Goal: Task Accomplishment & Management: Manage account settings

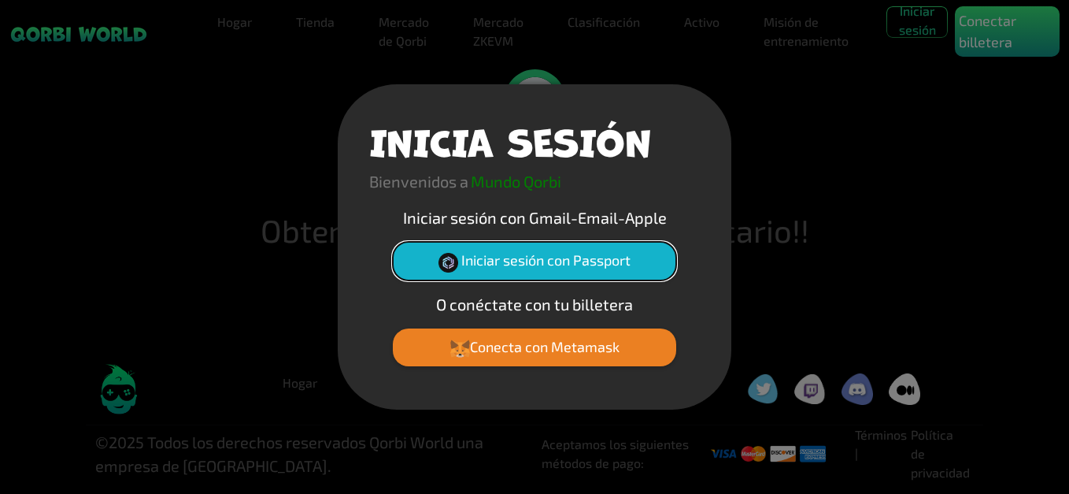
click at [607, 264] on font "Iniciar sesión con Passport" at bounding box center [545, 259] width 169 height 17
